Goal: Task Accomplishment & Management: Manage account settings

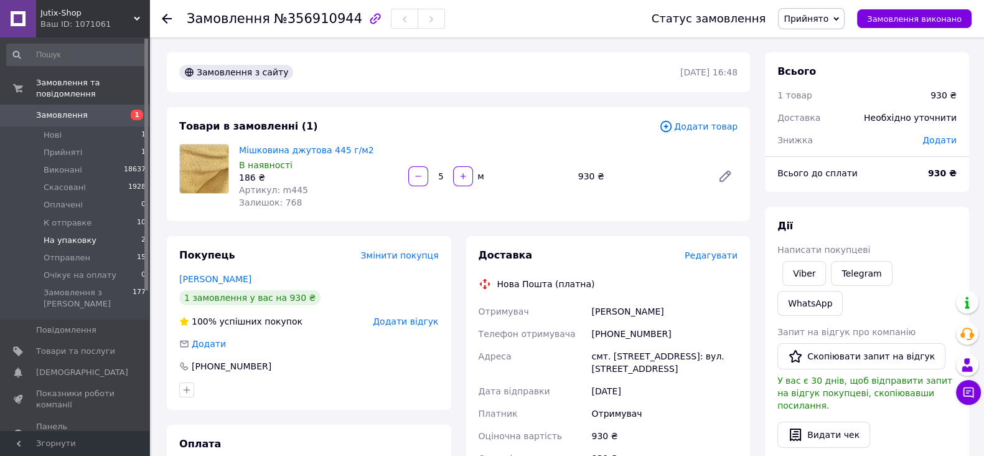
click at [73, 235] on span "На упаковку" at bounding box center [70, 240] width 53 height 11
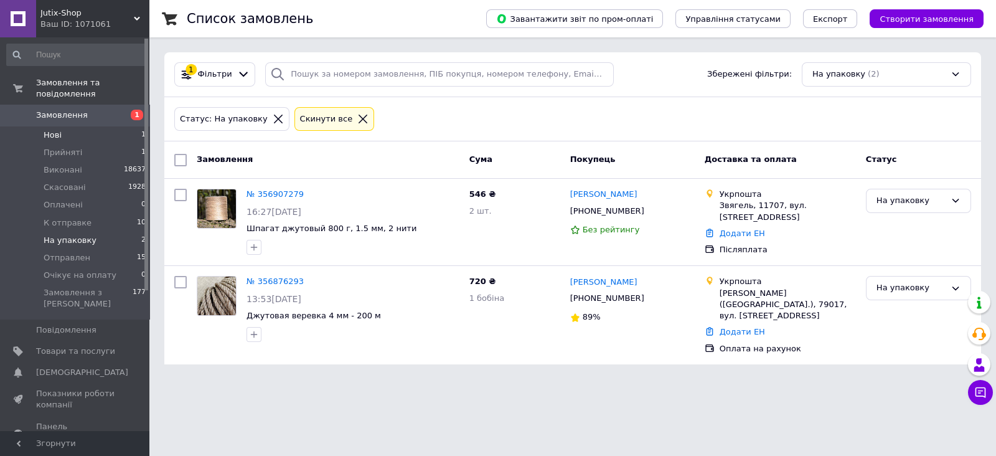
click at [55, 129] on span "Нові" at bounding box center [53, 134] width 18 height 11
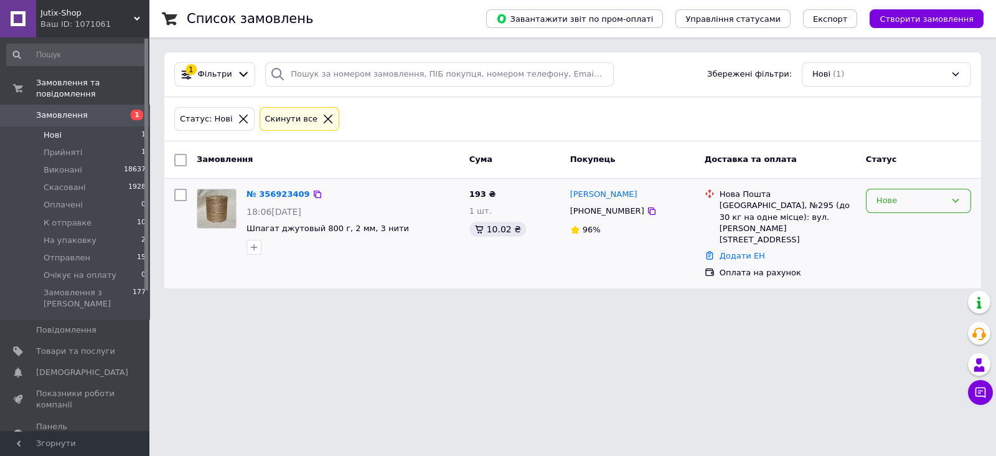
click at [955, 195] on icon at bounding box center [955, 200] width 10 height 10
click at [890, 224] on li "Прийнято" at bounding box center [918, 226] width 104 height 23
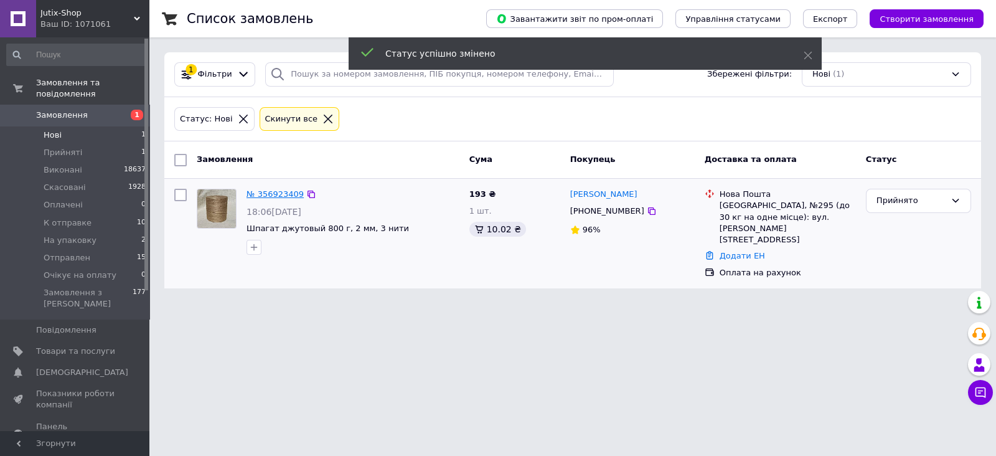
click at [270, 191] on link "№ 356923409" at bounding box center [274, 193] width 57 height 9
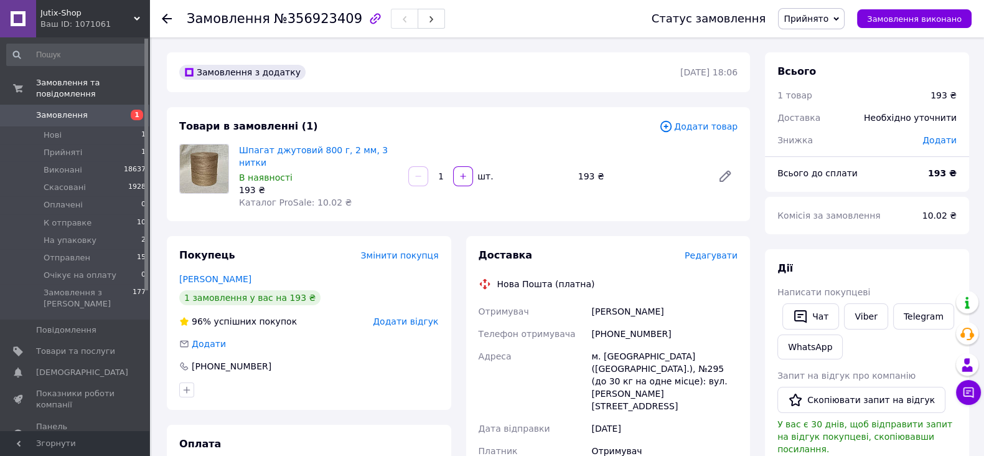
click at [713, 250] on span "Редагувати" at bounding box center [711, 255] width 53 height 10
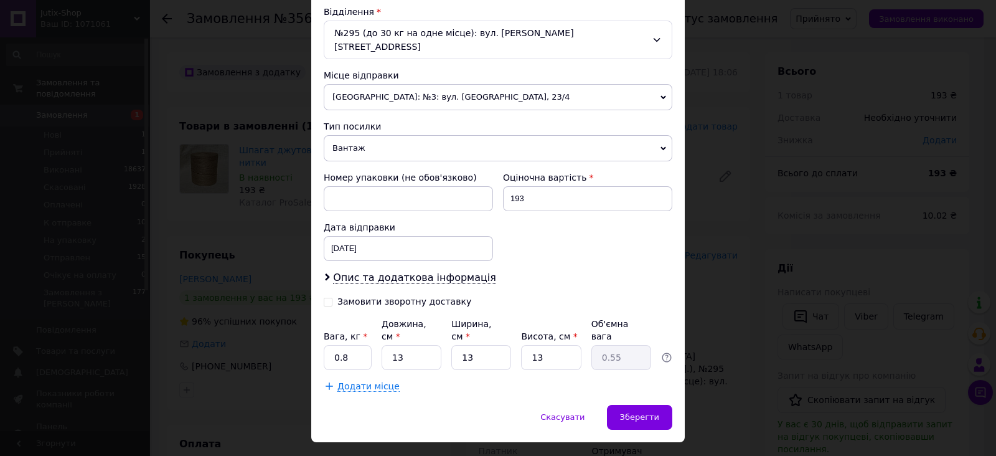
scroll to position [390, 0]
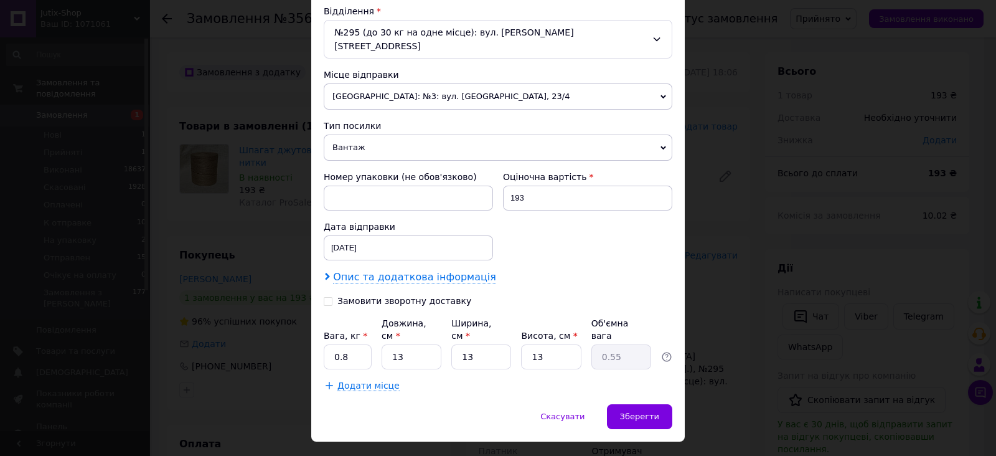
click at [389, 271] on span "Опис та додаткова інформація" at bounding box center [414, 277] width 163 height 12
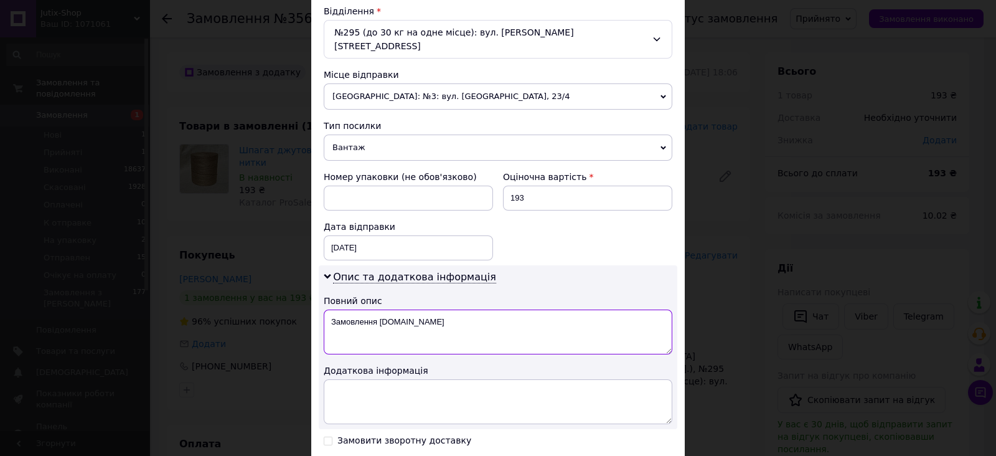
drag, startPoint x: 377, startPoint y: 303, endPoint x: 493, endPoint y: 309, distance: 115.9
click at [492, 309] on textarea "Замовлення Prom.ua" at bounding box center [498, 331] width 348 height 45
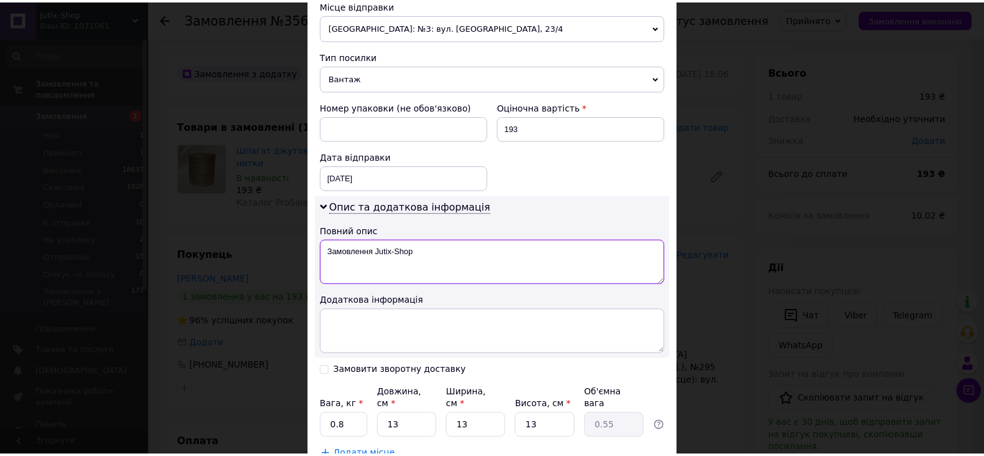
scroll to position [529, 0]
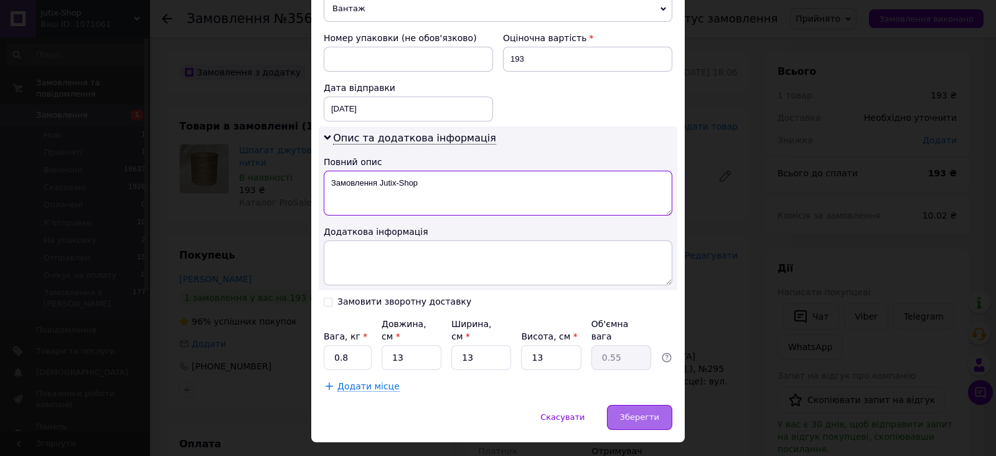
type textarea "Замовлення Jutix-Shop"
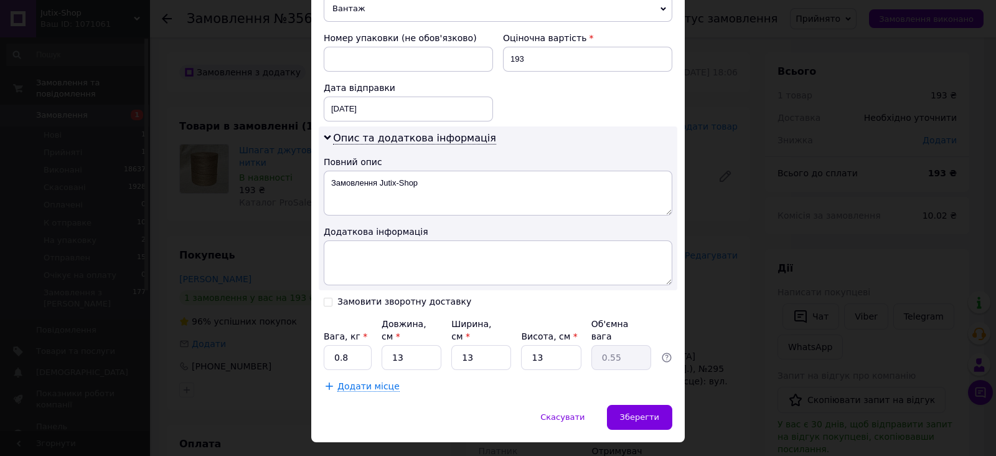
drag, startPoint x: 635, startPoint y: 384, endPoint x: 607, endPoint y: 393, distance: 29.5
click at [635, 412] on span "Зберегти" at bounding box center [639, 416] width 39 height 9
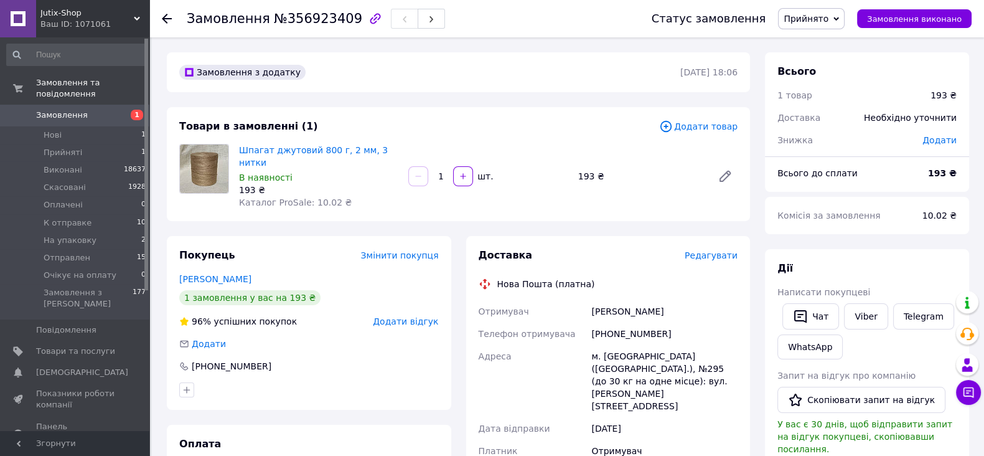
click at [844, 16] on span "Прийнято" at bounding box center [811, 18] width 67 height 21
click at [826, 141] on li "Очікує на оплату" at bounding box center [820, 142] width 85 height 19
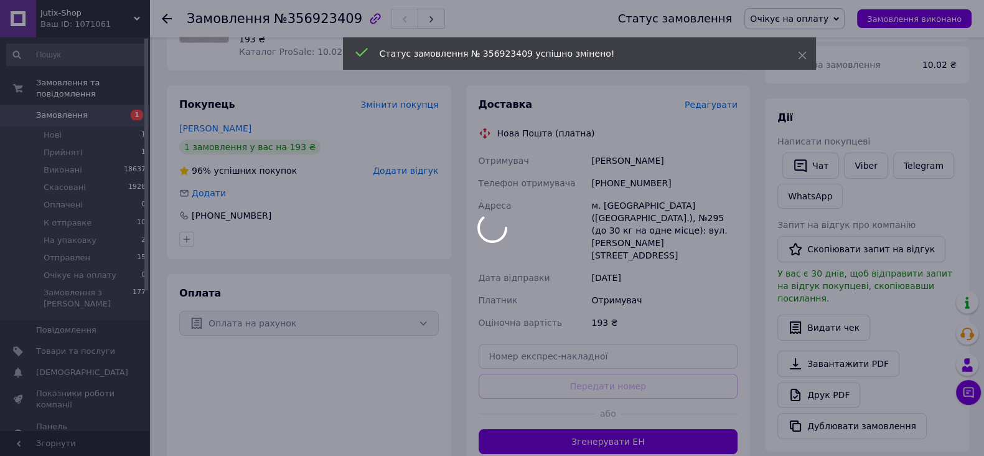
scroll to position [155, 0]
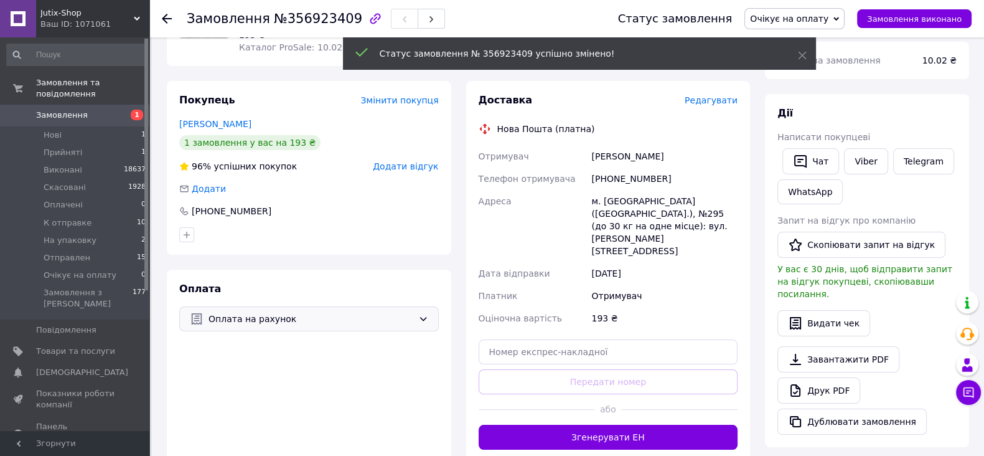
drag, startPoint x: 424, startPoint y: 306, endPoint x: 405, endPoint y: 305, distance: 19.3
click at [423, 314] on icon at bounding box center [423, 319] width 10 height 10
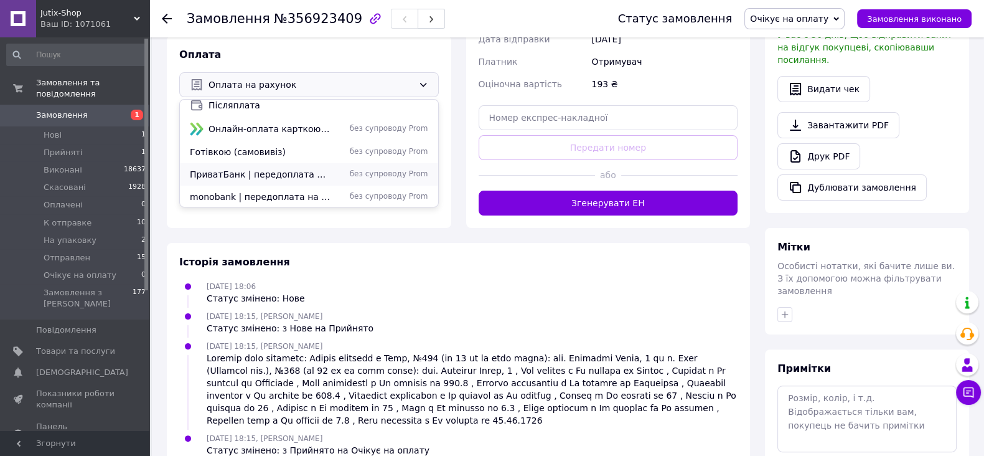
scroll to position [54, 0]
click at [246, 167] on span "ПриватБанк | передоплата на картку" at bounding box center [260, 173] width 141 height 12
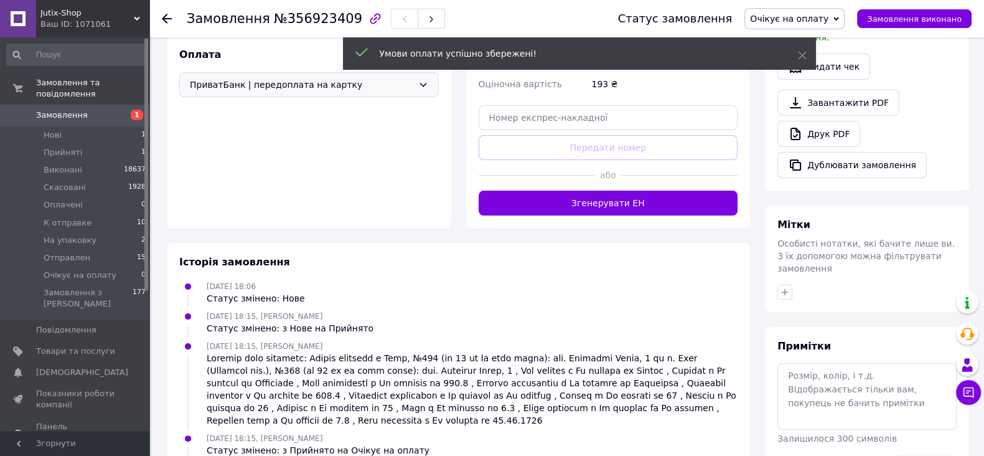
click at [165, 18] on use at bounding box center [167, 19] width 10 height 10
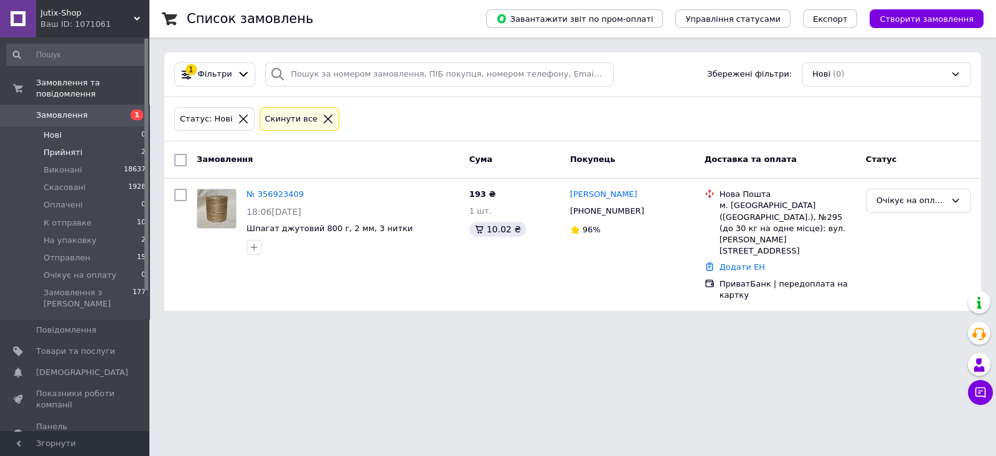
click at [59, 147] on span "Прийняті" at bounding box center [63, 152] width 39 height 11
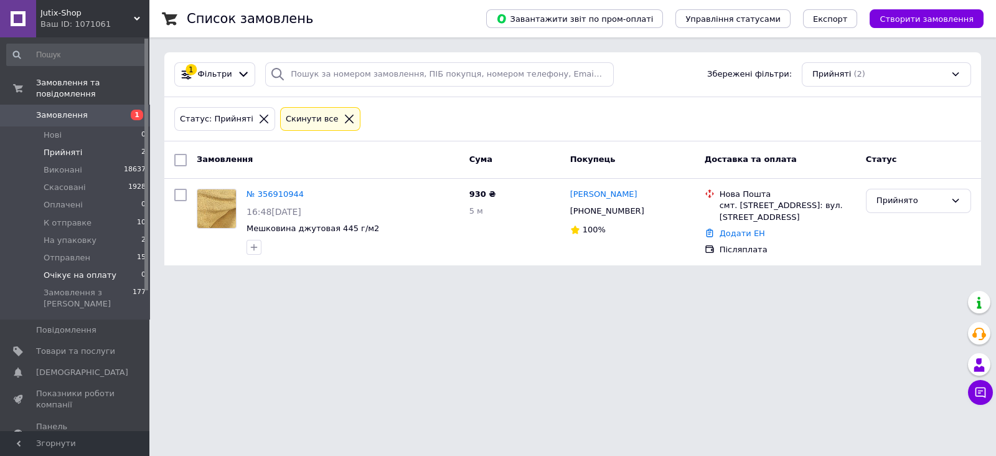
click at [66, 269] on span "Очікує на оплату" at bounding box center [80, 274] width 73 height 11
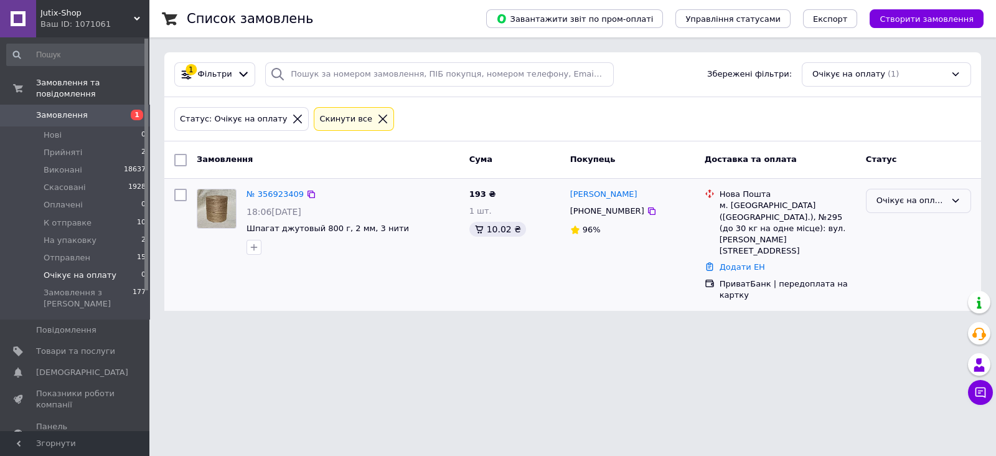
click at [957, 197] on icon at bounding box center [955, 200] width 10 height 10
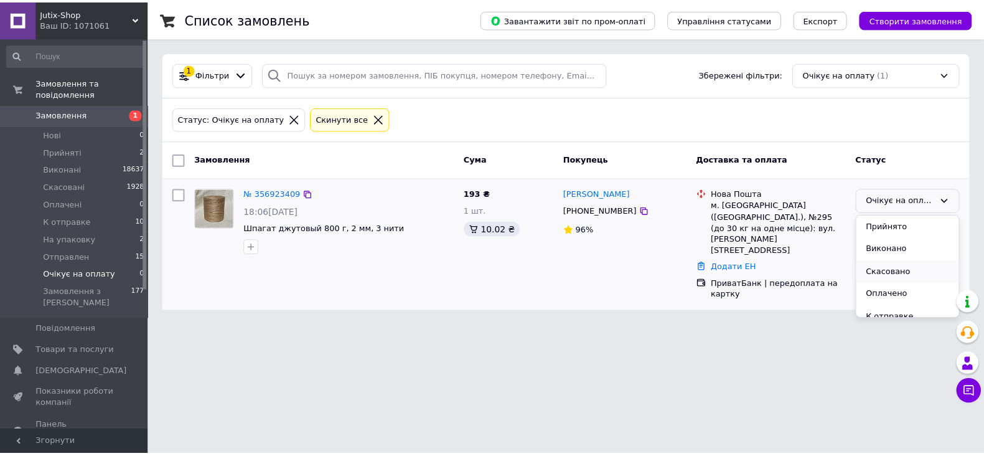
scroll to position [56, 0]
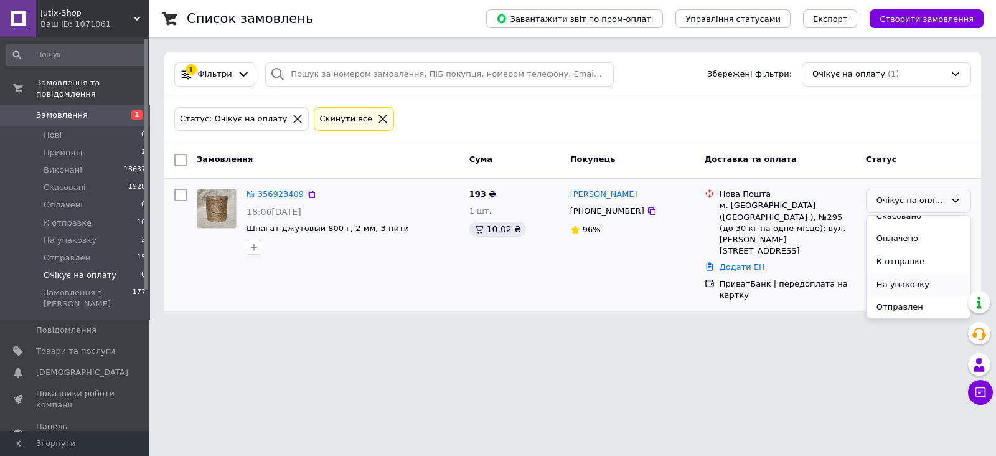
click at [899, 283] on li "На упаковку" at bounding box center [918, 284] width 104 height 23
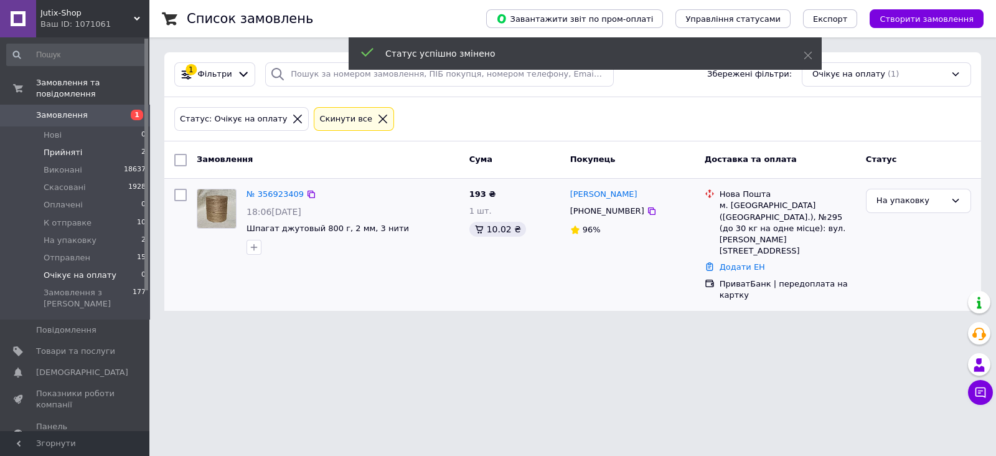
click at [62, 147] on span "Прийняті" at bounding box center [63, 152] width 39 height 11
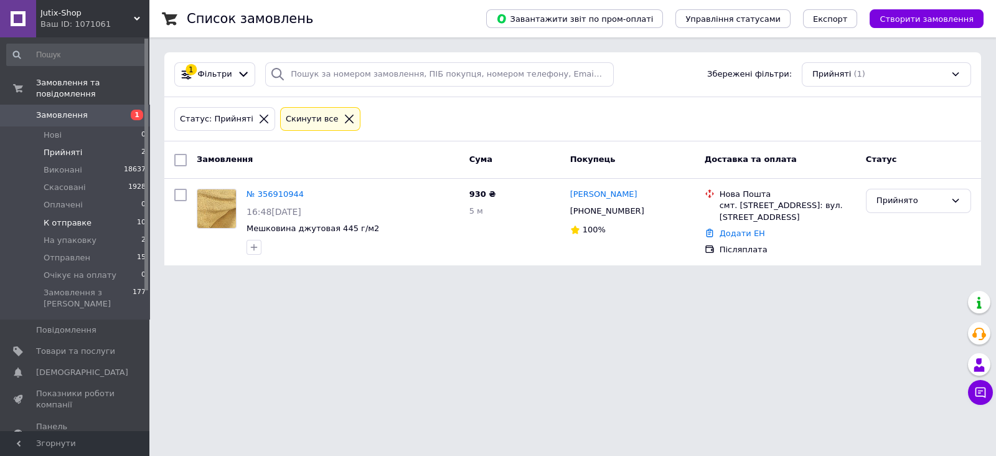
click at [74, 217] on span "К отправке" at bounding box center [68, 222] width 48 height 11
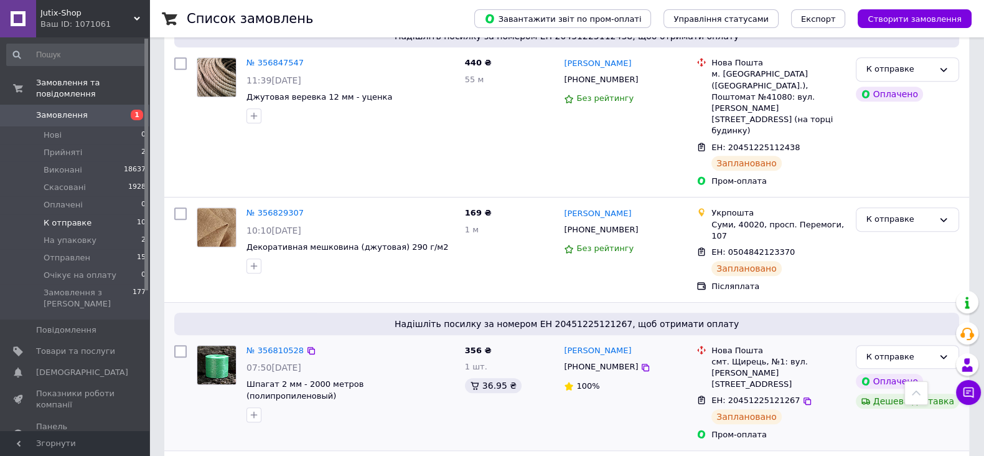
scroll to position [917, 0]
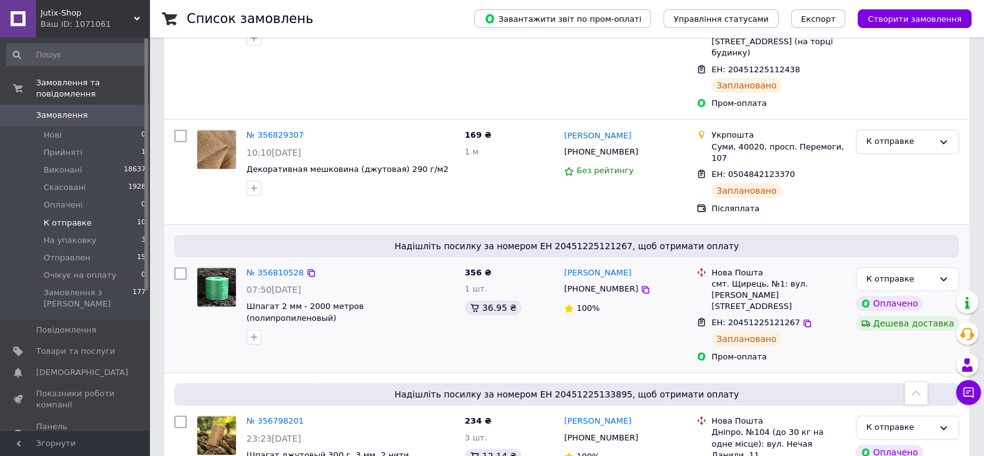
scroll to position [917, 0]
